Goal: Task Accomplishment & Management: Manage account settings

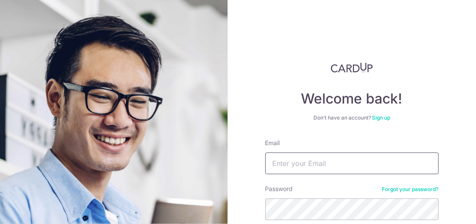
drag, startPoint x: 293, startPoint y: 166, endPoint x: 298, endPoint y: 163, distance: 6.0
click at [293, 166] on input "Email" at bounding box center [351, 164] width 173 height 22
type input "[PERSON_NAME][EMAIL_ADDRESS][DOMAIN_NAME]"
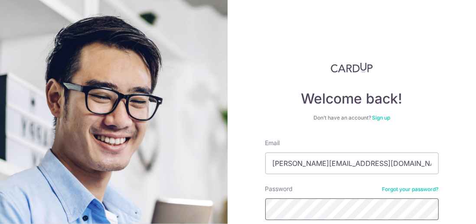
scroll to position [76, 0]
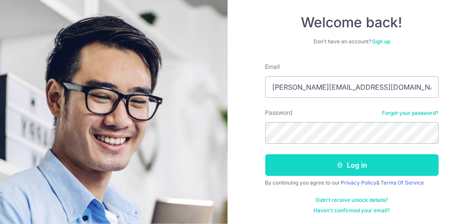
click at [352, 165] on button "Log in" at bounding box center [351, 165] width 173 height 22
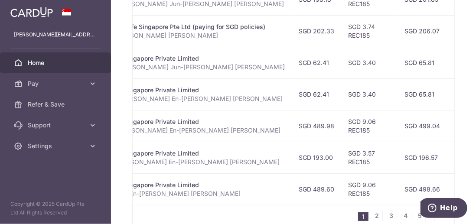
scroll to position [486, 0]
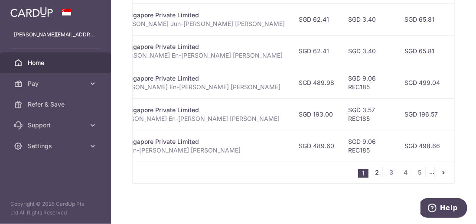
click at [374, 172] on link "2" at bounding box center [377, 172] width 10 height 10
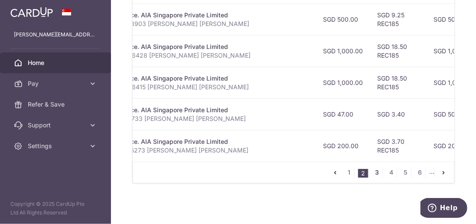
click at [374, 175] on link "3" at bounding box center [377, 172] width 10 height 10
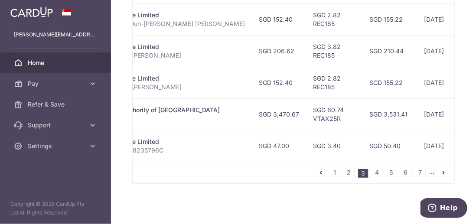
scroll to position [0, 279]
click at [375, 172] on link "4" at bounding box center [377, 172] width 10 height 10
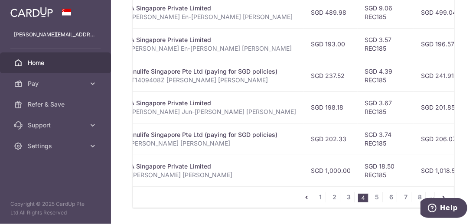
scroll to position [486, 0]
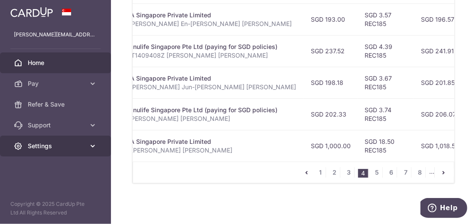
click at [93, 147] on icon at bounding box center [92, 146] width 9 height 9
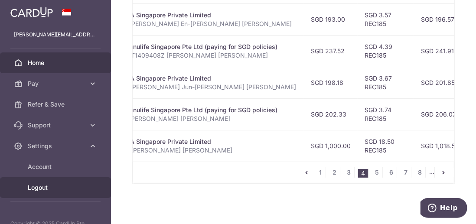
click at [60, 186] on span "Logout" at bounding box center [56, 187] width 57 height 9
